Goal: Check status

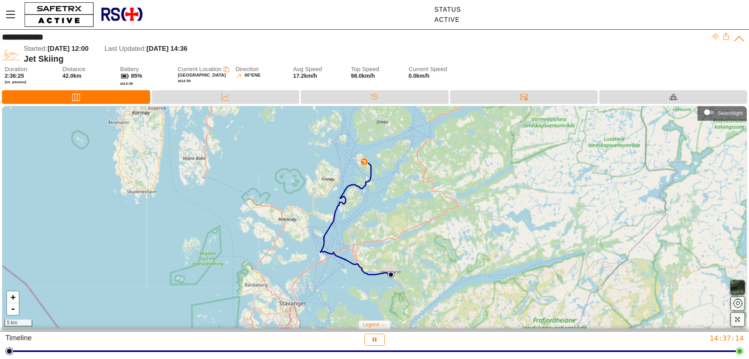
drag, startPoint x: 299, startPoint y: 214, endPoint x: 227, endPoint y: 201, distance: 73.8
click at [227, 201] on div "+ - 5 km" at bounding box center [374, 217] width 745 height 222
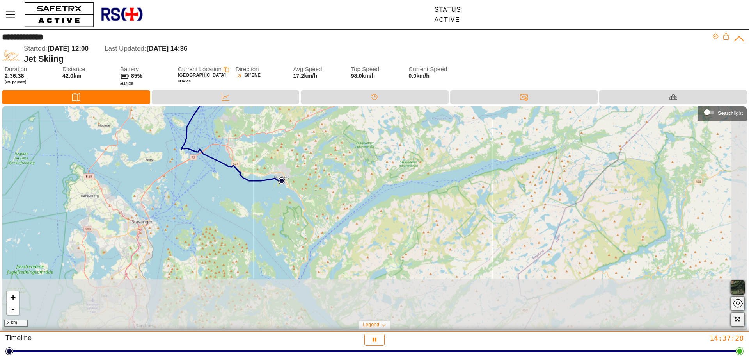
drag, startPoint x: 433, startPoint y: 247, endPoint x: 405, endPoint y: 195, distance: 58.5
click at [405, 195] on div "+ - 3 km" at bounding box center [374, 217] width 745 height 222
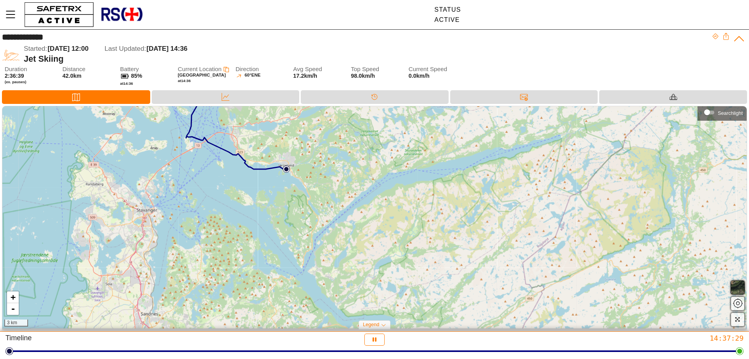
drag, startPoint x: 349, startPoint y: 242, endPoint x: 357, endPoint y: 226, distance: 17.5
click at [357, 226] on div "+ - 3 km" at bounding box center [374, 217] width 745 height 222
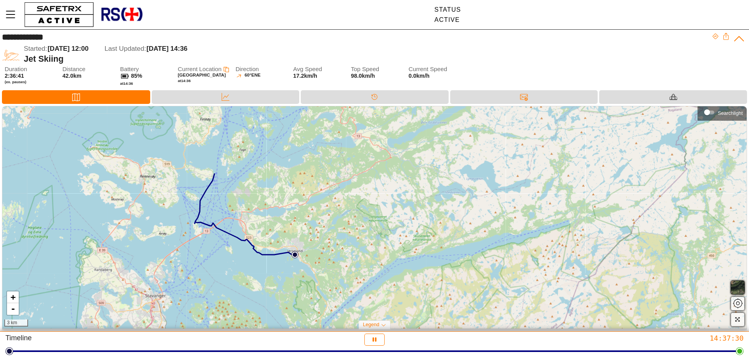
drag, startPoint x: 393, startPoint y: 194, endPoint x: 399, endPoint y: 284, distance: 89.6
click at [399, 284] on div "+ - 3 km" at bounding box center [374, 217] width 745 height 222
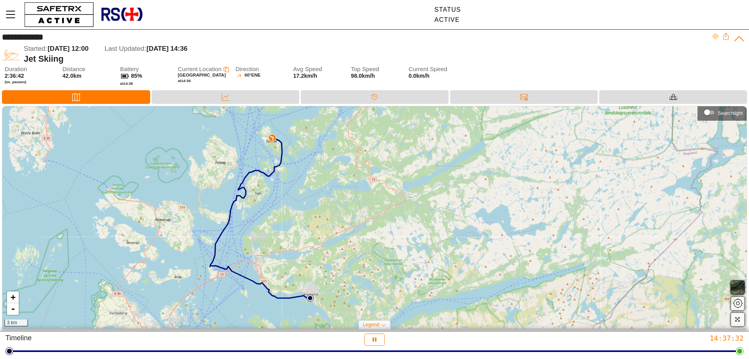
drag, startPoint x: 395, startPoint y: 219, endPoint x: 410, endPoint y: 264, distance: 47.1
click at [410, 264] on div "+ - 3 km" at bounding box center [374, 217] width 745 height 222
click at [296, 227] on div "+ - 3 km" at bounding box center [374, 217] width 745 height 222
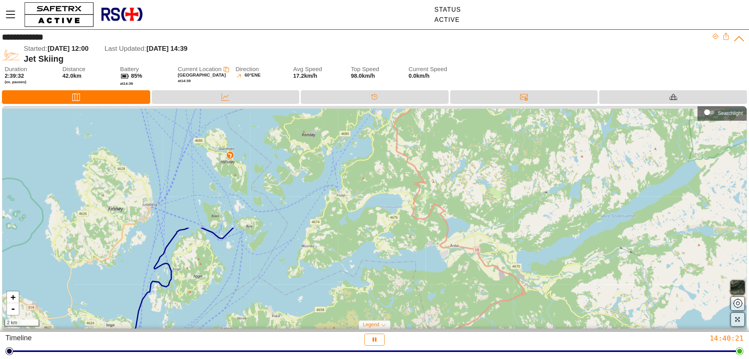
drag, startPoint x: 217, startPoint y: 141, endPoint x: 245, endPoint y: 287, distance: 148.7
click at [245, 287] on div "+ - 2 km" at bounding box center [374, 217] width 745 height 222
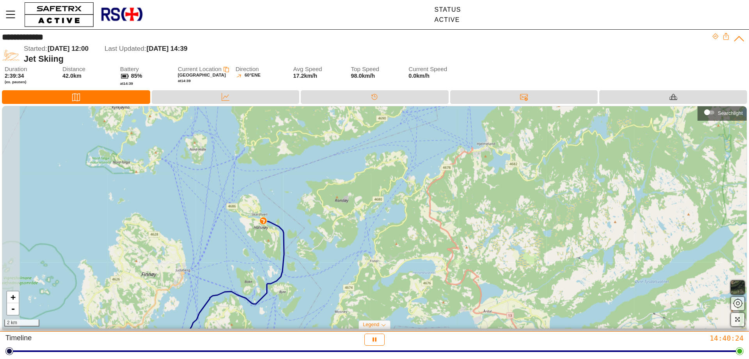
drag, startPoint x: 268, startPoint y: 165, endPoint x: 302, endPoint y: 229, distance: 71.4
click at [302, 229] on div "+ - 2 km" at bounding box center [374, 217] width 745 height 222
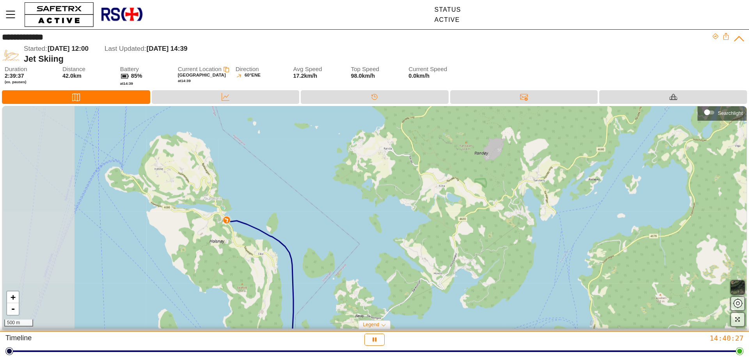
drag, startPoint x: 215, startPoint y: 209, endPoint x: 290, endPoint y: 225, distance: 76.1
click at [290, 225] on div "+ - 500 m" at bounding box center [374, 217] width 745 height 222
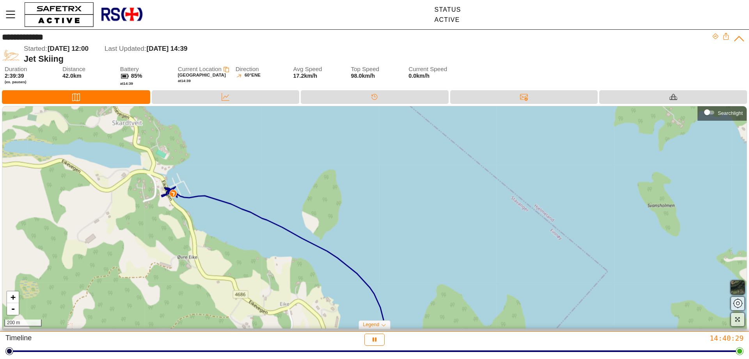
drag, startPoint x: 236, startPoint y: 218, endPoint x: 355, endPoint y: 199, distance: 121.2
click at [355, 199] on div "+ - 200 m" at bounding box center [374, 217] width 745 height 222
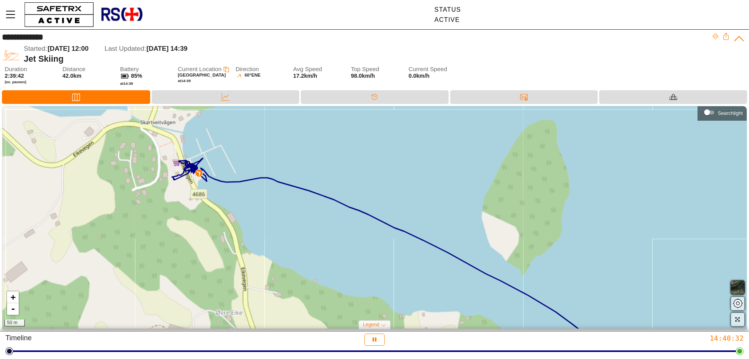
drag, startPoint x: 235, startPoint y: 190, endPoint x: 337, endPoint y: 178, distance: 103.3
click at [337, 178] on div "+ - 50 m" at bounding box center [374, 217] width 745 height 222
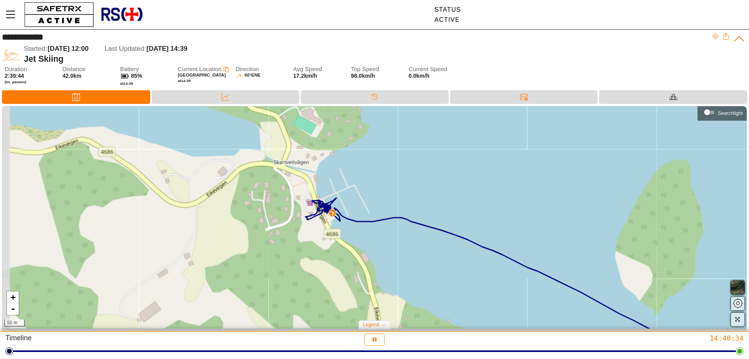
drag, startPoint x: 260, startPoint y: 211, endPoint x: 389, endPoint y: 252, distance: 135.0
click at [389, 252] on div "+ - 50 m" at bounding box center [374, 217] width 745 height 222
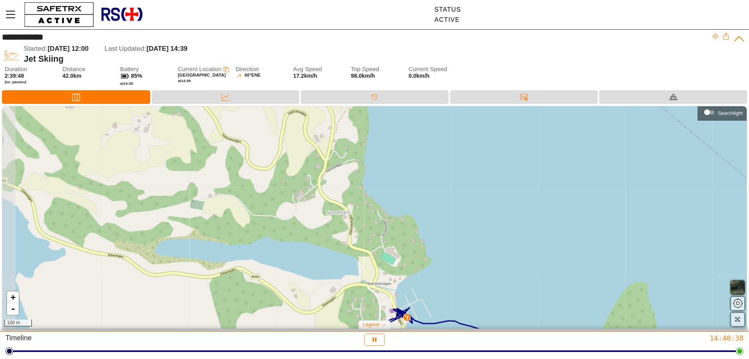
drag, startPoint x: 427, startPoint y: 201, endPoint x: 471, endPoint y: 313, distance: 119.6
click at [471, 313] on div "+ - 100 m" at bounding box center [374, 217] width 745 height 222
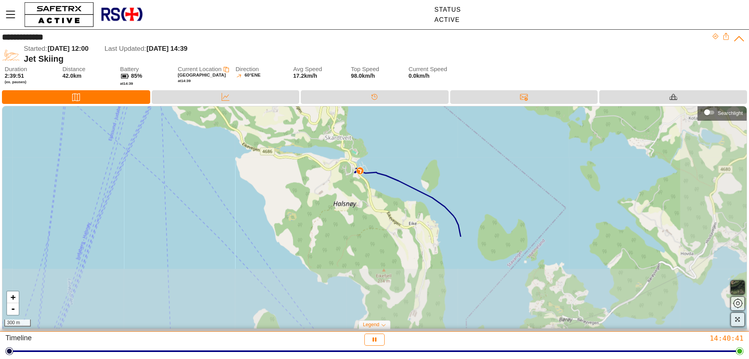
drag, startPoint x: 471, startPoint y: 252, endPoint x: 389, endPoint y: 141, distance: 138.1
click at [389, 141] on div "+ - 300 m" at bounding box center [374, 217] width 745 height 222
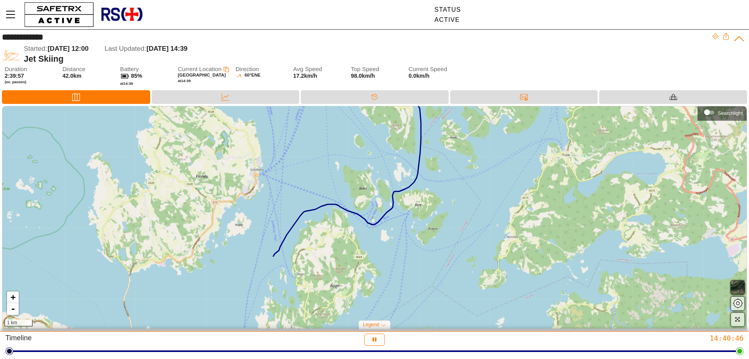
drag, startPoint x: 474, startPoint y: 251, endPoint x: 446, endPoint y: 156, distance: 98.4
click at [446, 156] on div "+ - 1 km" at bounding box center [374, 217] width 745 height 222
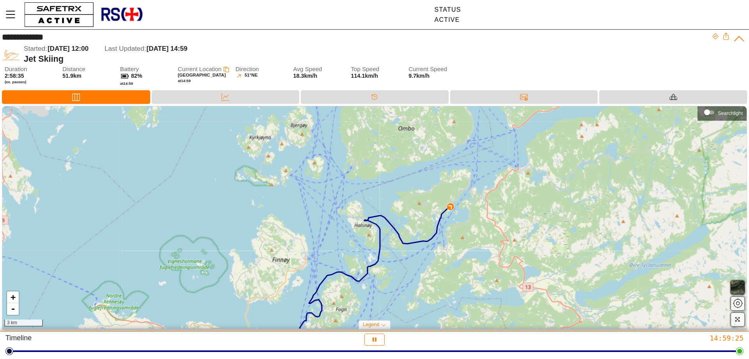
drag, startPoint x: 540, startPoint y: 182, endPoint x: 446, endPoint y: 254, distance: 118.9
click at [446, 254] on div "+ - 3 km" at bounding box center [374, 217] width 745 height 222
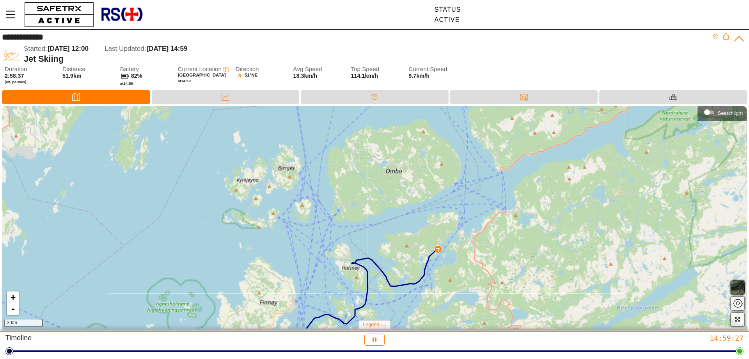
drag, startPoint x: 494, startPoint y: 207, endPoint x: 482, endPoint y: 250, distance: 44.3
click at [482, 250] on div "+ - 3 km" at bounding box center [374, 217] width 745 height 222
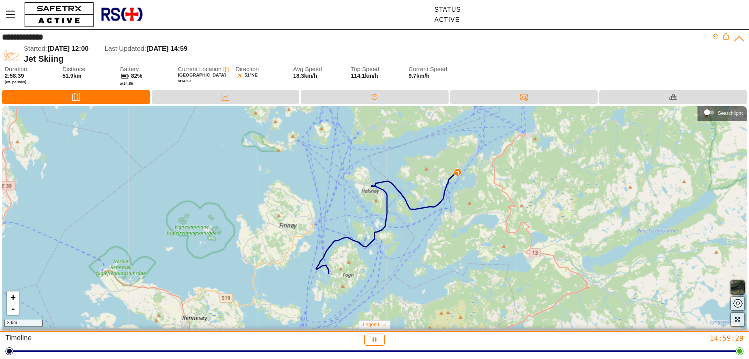
drag, startPoint x: 478, startPoint y: 246, endPoint x: 506, endPoint y: 134, distance: 115.1
click at [506, 134] on div "+ - 3 km" at bounding box center [374, 217] width 745 height 222
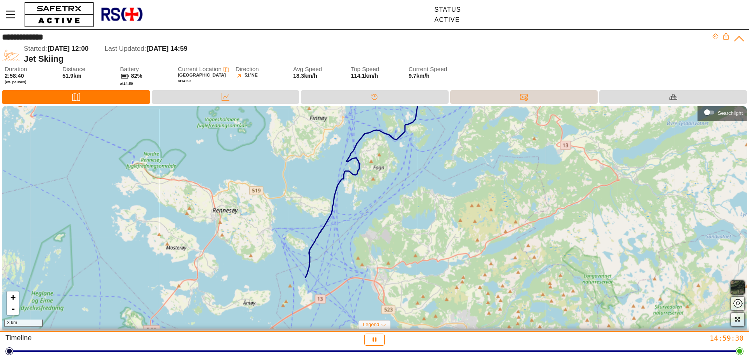
drag, startPoint x: 501, startPoint y: 222, endPoint x: 549, endPoint y: 98, distance: 133.2
click at [549, 98] on div "**********" at bounding box center [374, 181] width 749 height 302
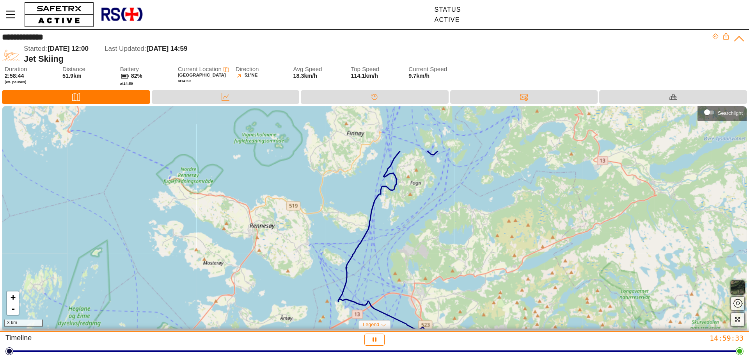
drag, startPoint x: 471, startPoint y: 196, endPoint x: 482, endPoint y: 270, distance: 74.1
click at [482, 270] on div "+ - 3 km" at bounding box center [374, 217] width 745 height 222
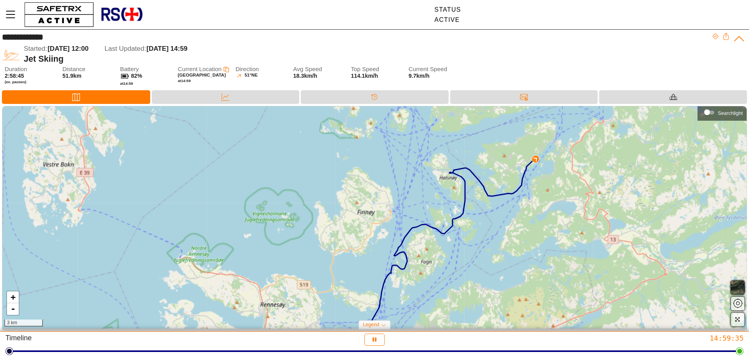
drag, startPoint x: 466, startPoint y: 208, endPoint x: 476, endPoint y: 280, distance: 73.3
click at [476, 280] on div "+ - 3 km" at bounding box center [374, 217] width 745 height 222
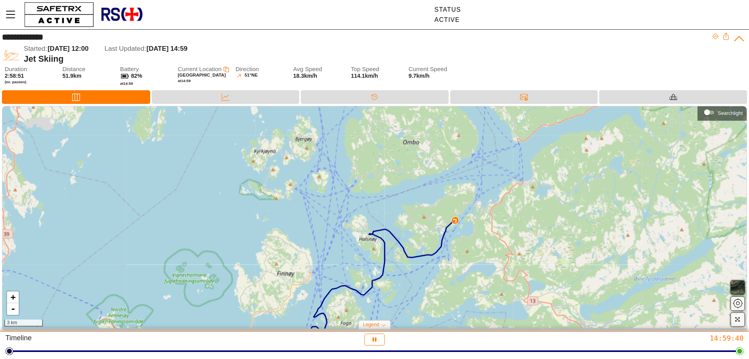
drag, startPoint x: 560, startPoint y: 197, endPoint x: 478, endPoint y: 258, distance: 102.0
click at [478, 258] on div "+ - 3 km" at bounding box center [374, 217] width 745 height 222
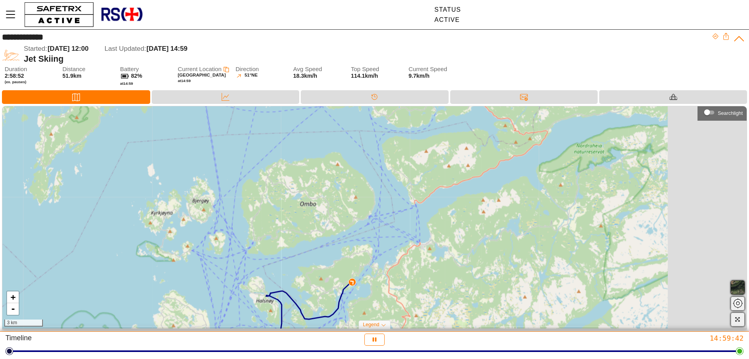
drag, startPoint x: 506, startPoint y: 222, endPoint x: 354, endPoint y: 313, distance: 177.6
click at [354, 313] on div "+ - 3 km" at bounding box center [374, 217] width 745 height 222
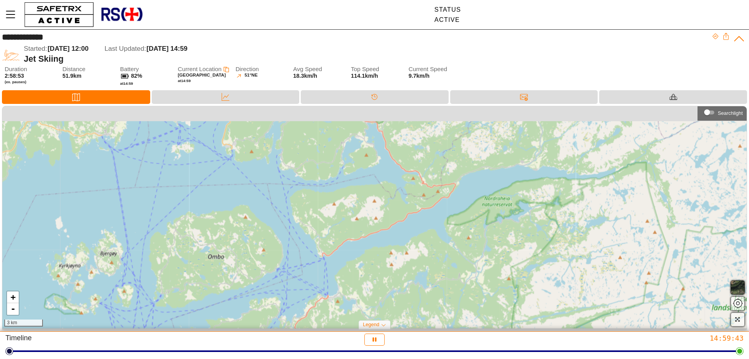
drag, startPoint x: 389, startPoint y: 257, endPoint x: 179, endPoint y: 309, distance: 215.6
click at [179, 309] on div "+ - 3 km" at bounding box center [374, 217] width 745 height 222
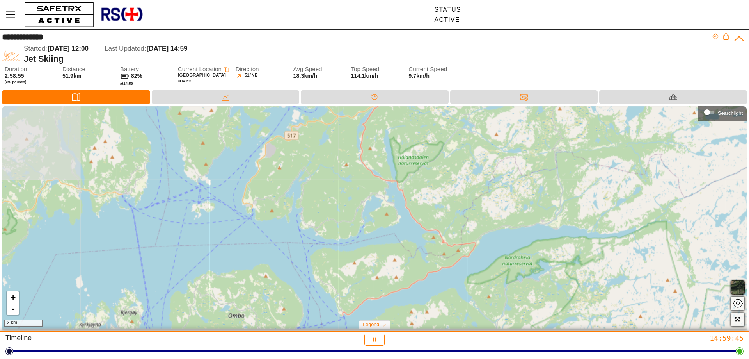
drag, startPoint x: 230, startPoint y: 278, endPoint x: 418, endPoint y: 308, distance: 190.5
click at [418, 308] on div "+ - 3 km" at bounding box center [374, 217] width 745 height 222
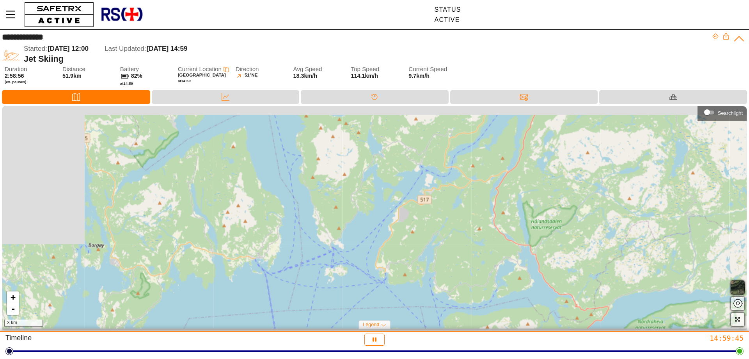
drag, startPoint x: 384, startPoint y: 265, endPoint x: 517, endPoint y: 329, distance: 147.7
click at [517, 329] on div "+ - 3 km Searchlight Legend Start Location Current Location" at bounding box center [374, 219] width 749 height 226
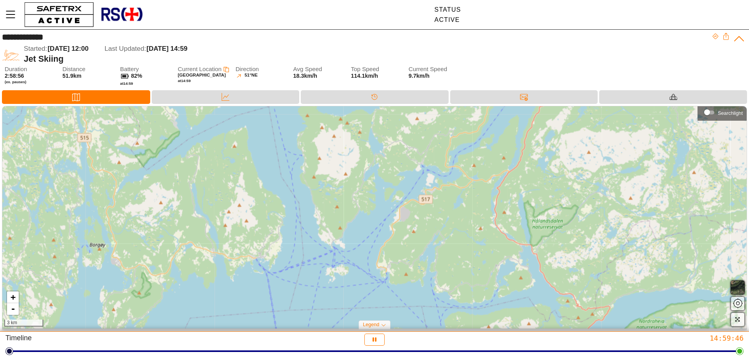
drag, startPoint x: 418, startPoint y: 287, endPoint x: 542, endPoint y: 287, distance: 124.9
click at [542, 287] on div "+ - 3 km" at bounding box center [374, 217] width 745 height 222
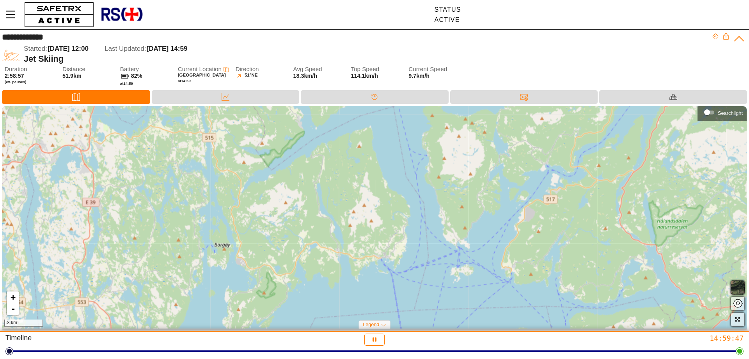
drag, startPoint x: 542, startPoint y: 287, endPoint x: 388, endPoint y: 285, distance: 154.5
click at [388, 285] on div "+ - 3 km" at bounding box center [374, 217] width 745 height 222
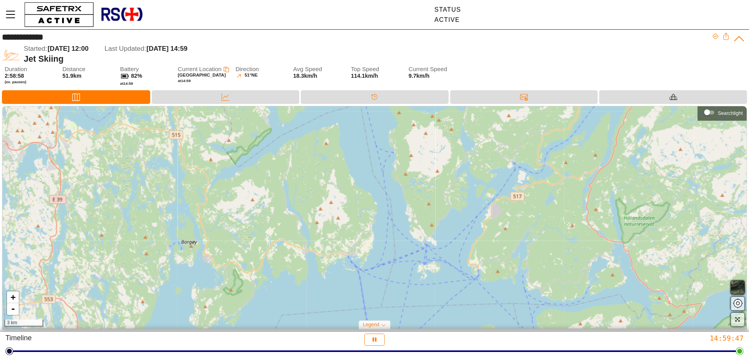
drag, startPoint x: 301, startPoint y: 270, endPoint x: 474, endPoint y: 270, distance: 173.3
click at [474, 270] on div "+ - 3 km" at bounding box center [374, 217] width 745 height 222
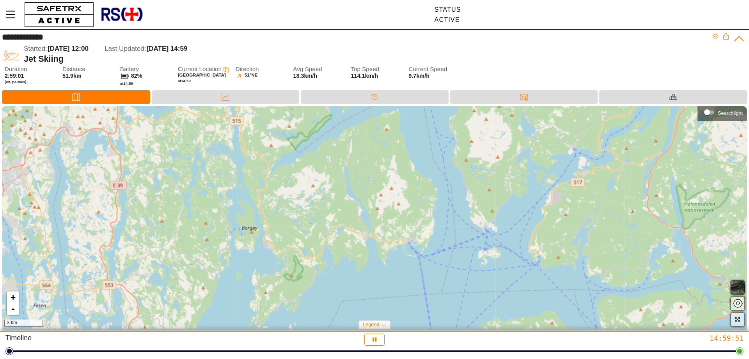
drag, startPoint x: 554, startPoint y: 185, endPoint x: 536, endPoint y: 78, distance: 108.1
click at [537, 79] on div "**********" at bounding box center [374, 181] width 749 height 302
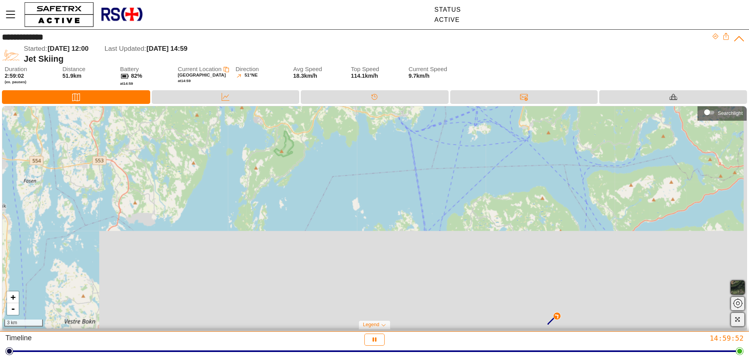
drag, startPoint x: 482, startPoint y: 198, endPoint x: 502, endPoint y: 125, distance: 75.7
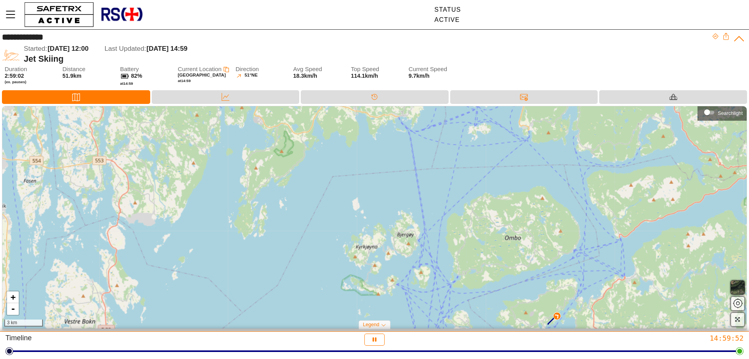
click at [498, 138] on div "+ - 3 km" at bounding box center [374, 217] width 745 height 222
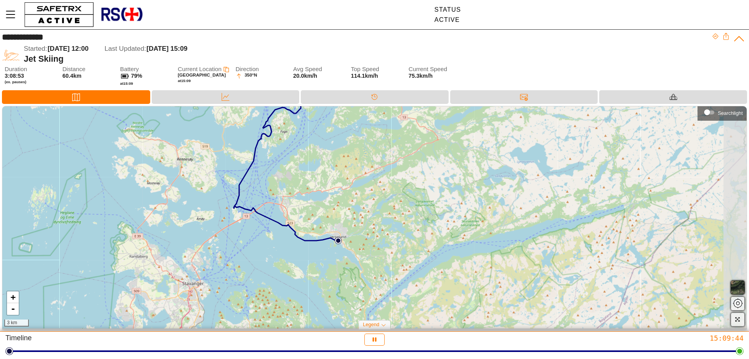
drag, startPoint x: 458, startPoint y: 266, endPoint x: 409, endPoint y: 201, distance: 81.4
click at [418, 193] on div "+ - 3 km" at bounding box center [374, 217] width 745 height 222
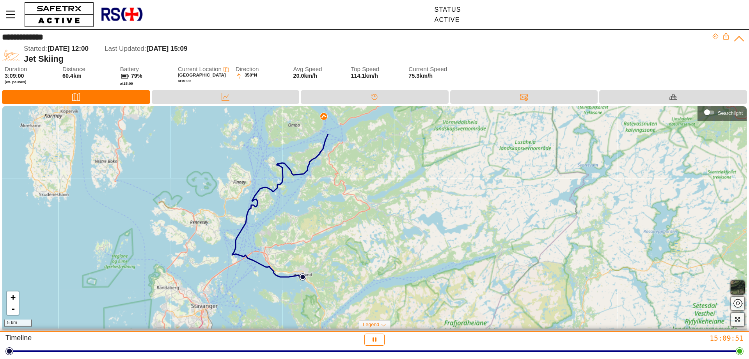
drag, startPoint x: 340, startPoint y: 165, endPoint x: 307, endPoint y: 215, distance: 59.7
click at [307, 215] on div "+ - 5 km" at bounding box center [374, 217] width 745 height 222
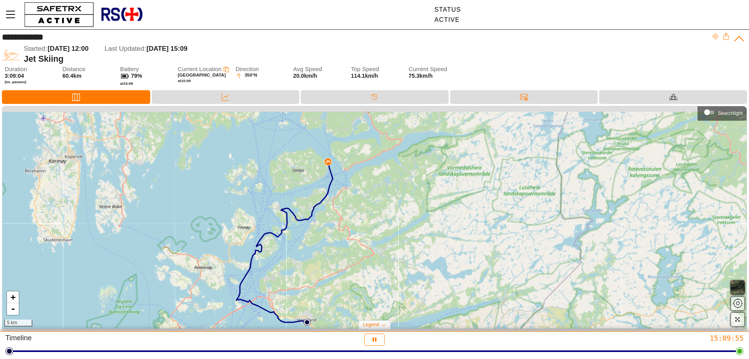
drag, startPoint x: 381, startPoint y: 167, endPoint x: 386, endPoint y: 214, distance: 47.4
click at [386, 214] on div "+ - 5 km" at bounding box center [374, 217] width 745 height 222
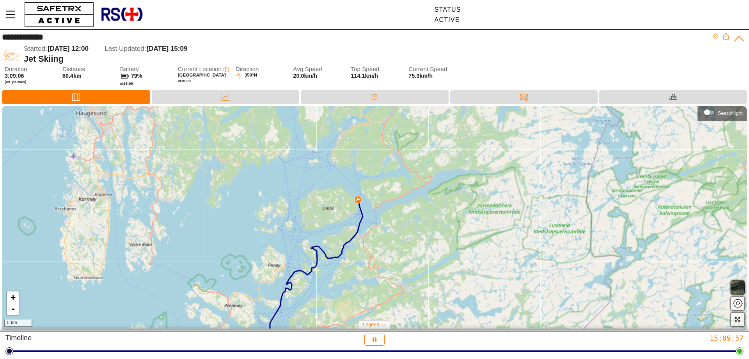
drag, startPoint x: 380, startPoint y: 194, endPoint x: 411, endPoint y: 230, distance: 46.8
click at [411, 230] on div "+ - 5 km" at bounding box center [374, 217] width 745 height 222
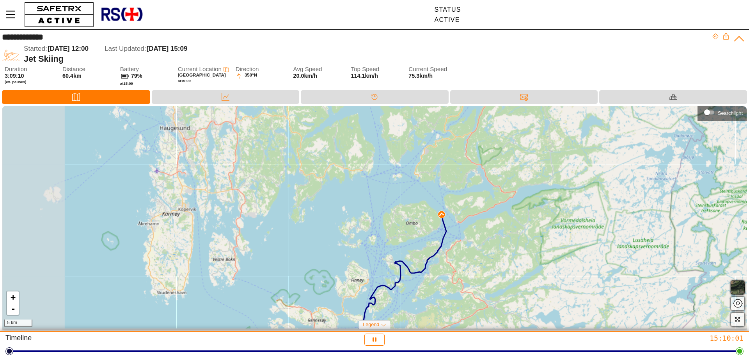
drag, startPoint x: 298, startPoint y: 189, endPoint x: 381, endPoint y: 204, distance: 84.8
click at [381, 204] on div "+ - 5 km" at bounding box center [374, 217] width 745 height 222
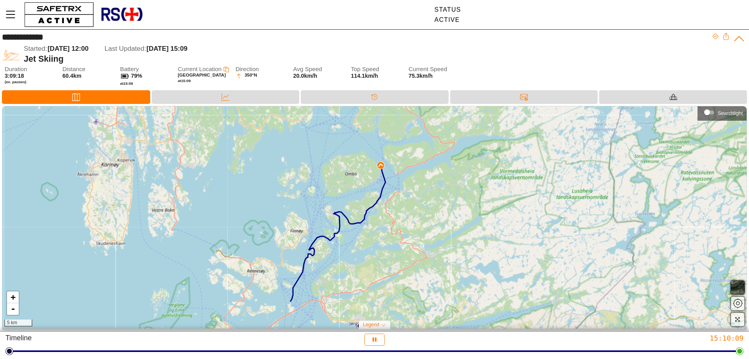
drag, startPoint x: 433, startPoint y: 238, endPoint x: 286, endPoint y: 85, distance: 212.0
click at [289, 91] on div "**********" at bounding box center [374, 181] width 749 height 302
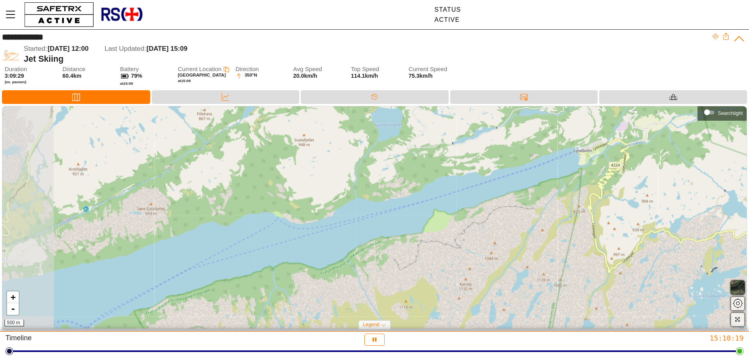
drag, startPoint x: 223, startPoint y: 227, endPoint x: 333, endPoint y: 234, distance: 110.2
click at [342, 234] on div "+ - 500 m" at bounding box center [374, 217] width 745 height 222
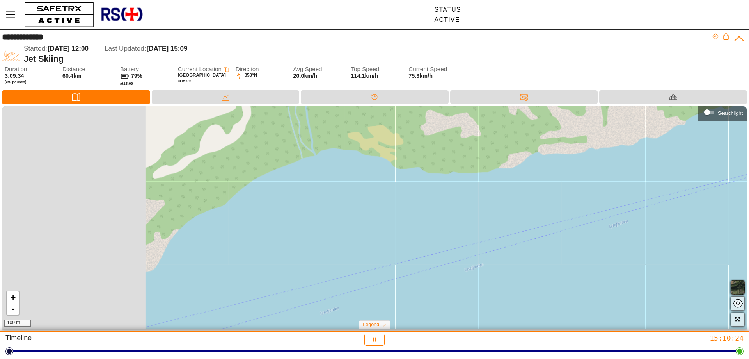
drag, startPoint x: 332, startPoint y: 222, endPoint x: 608, endPoint y: 210, distance: 276.1
click at [608, 210] on div "+ - 100 m" at bounding box center [374, 217] width 745 height 222
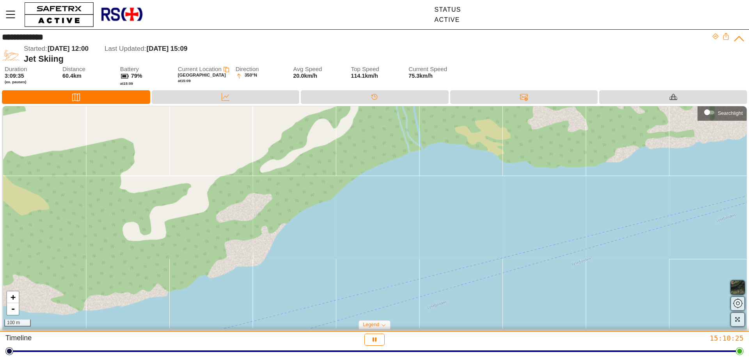
drag, startPoint x: 403, startPoint y: 232, endPoint x: 471, endPoint y: 175, distance: 88.6
click at [469, 176] on div "+ - 100 m" at bounding box center [374, 217] width 745 height 222
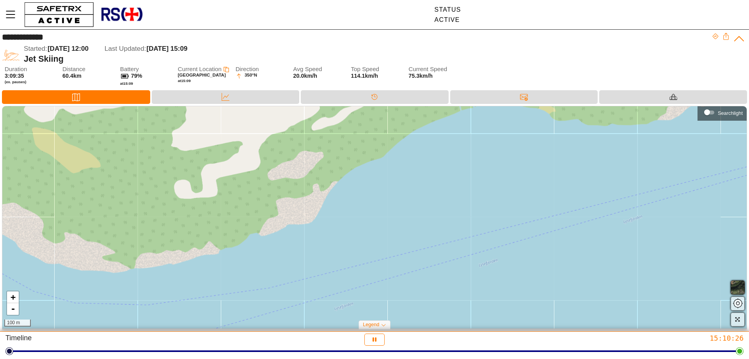
drag, startPoint x: 289, startPoint y: 216, endPoint x: 320, endPoint y: 185, distance: 43.6
click at [319, 185] on div "+ - 100 m" at bounding box center [374, 217] width 745 height 222
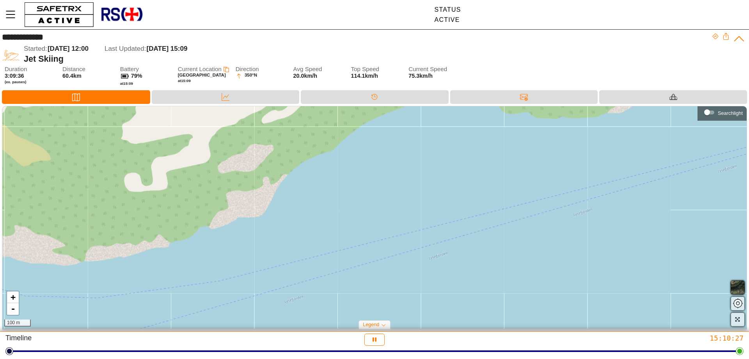
drag, startPoint x: 400, startPoint y: 213, endPoint x: 304, endPoint y: 239, distance: 99.4
click at [304, 239] on div "+ - 100 m" at bounding box center [374, 217] width 745 height 222
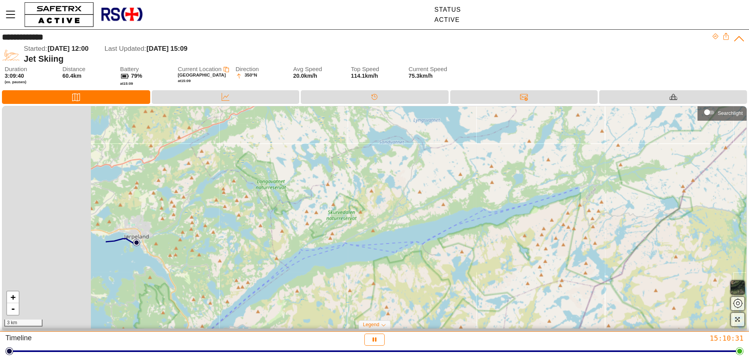
drag, startPoint x: 245, startPoint y: 247, endPoint x: 437, endPoint y: 227, distance: 192.6
click at [437, 227] on div "+ - 3 km" at bounding box center [374, 217] width 745 height 222
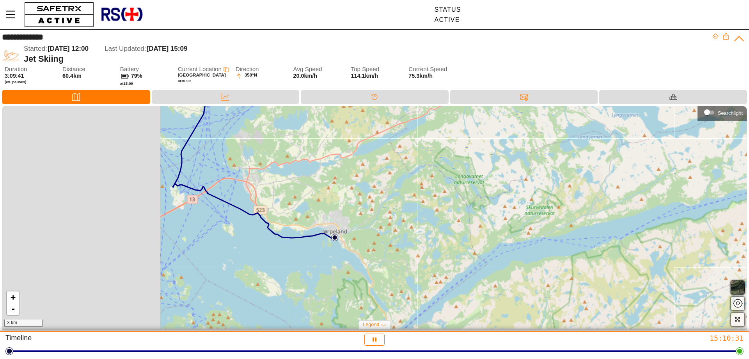
drag, startPoint x: 314, startPoint y: 239, endPoint x: 468, endPoint y: 238, distance: 154.1
click at [468, 238] on div "+ - 3 km" at bounding box center [374, 217] width 745 height 222
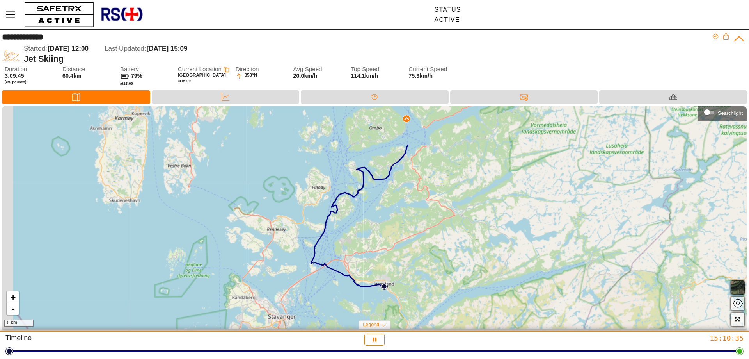
drag, startPoint x: 339, startPoint y: 179, endPoint x: 361, endPoint y: 259, distance: 82.7
click at [359, 259] on div "+ - 5 km" at bounding box center [374, 217] width 745 height 222
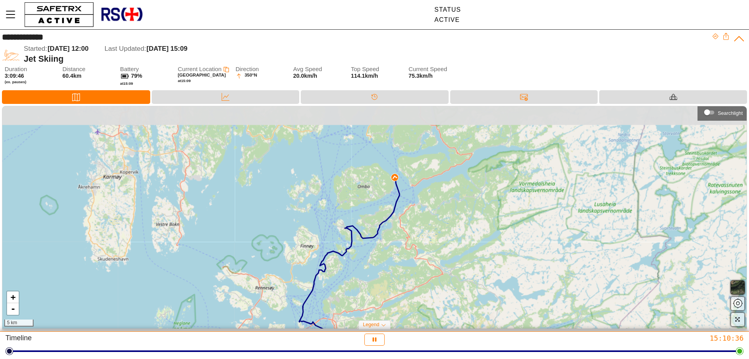
drag, startPoint x: 425, startPoint y: 243, endPoint x: 407, endPoint y: 283, distance: 43.1
click at [407, 283] on div "+ - 5 km" at bounding box center [374, 217] width 745 height 222
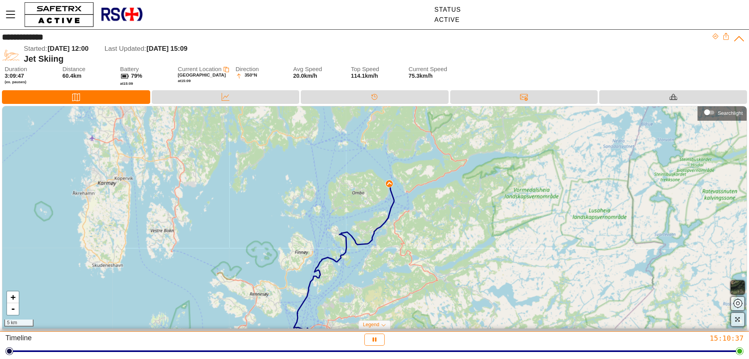
drag, startPoint x: 447, startPoint y: 251, endPoint x: 441, endPoint y: 258, distance: 8.3
click at [441, 258] on div "+ - 5 km" at bounding box center [374, 217] width 745 height 222
